Goal: Find specific page/section: Locate a particular part of the current website

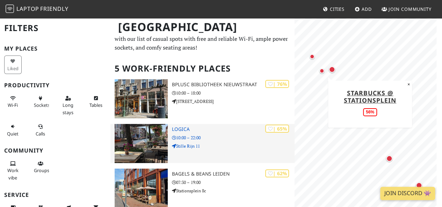
scroll to position [20, 0]
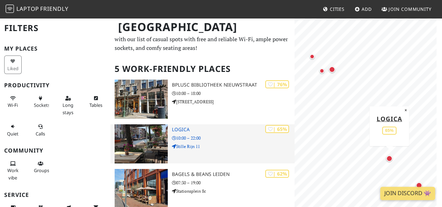
click at [208, 140] on p "10:00 – 22:00" at bounding box center [233, 138] width 123 height 7
